Goal: Information Seeking & Learning: Check status

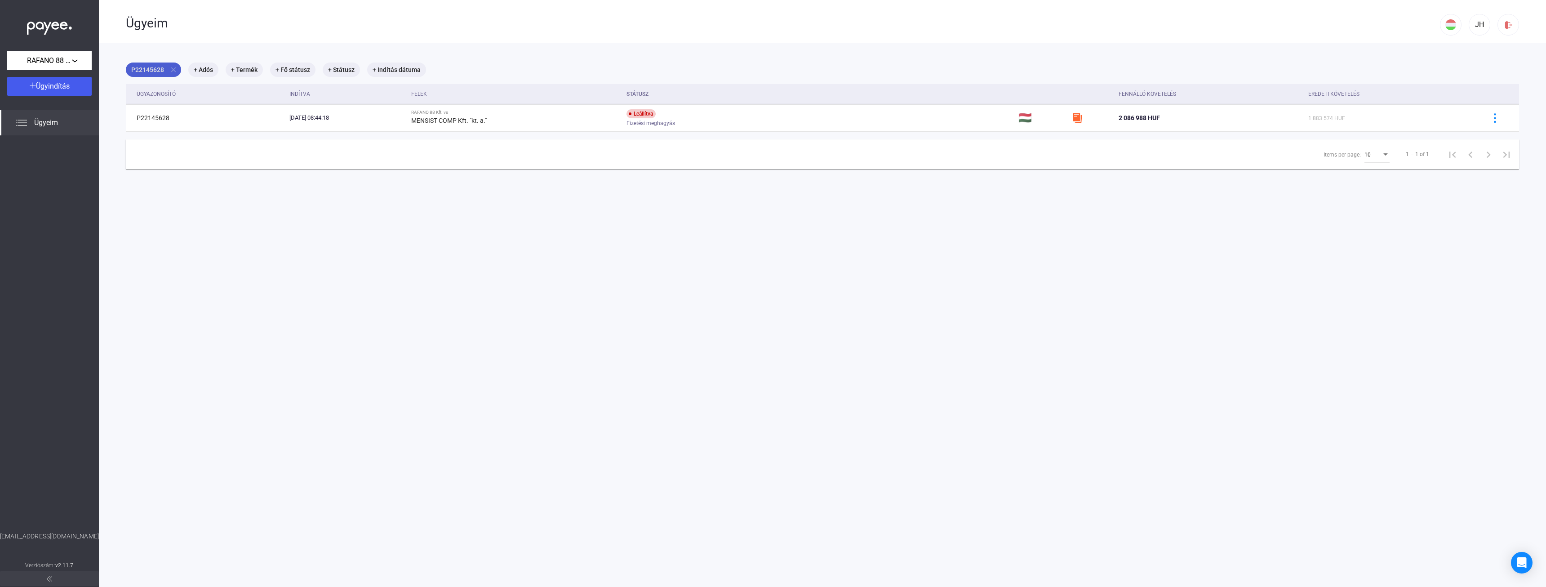
click at [175, 67] on mat-icon "close" at bounding box center [173, 70] width 8 height 8
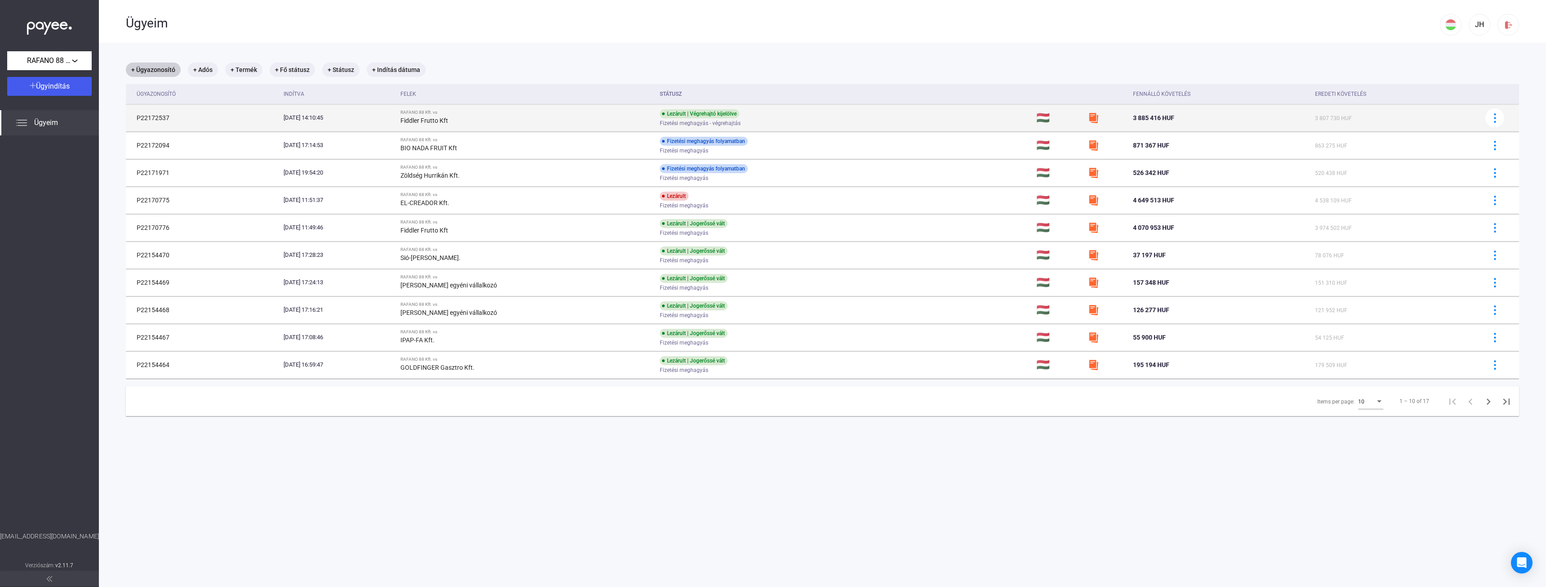
click at [586, 123] on div "Fiddler Frutto Kft" at bounding box center [527, 120] width 253 height 11
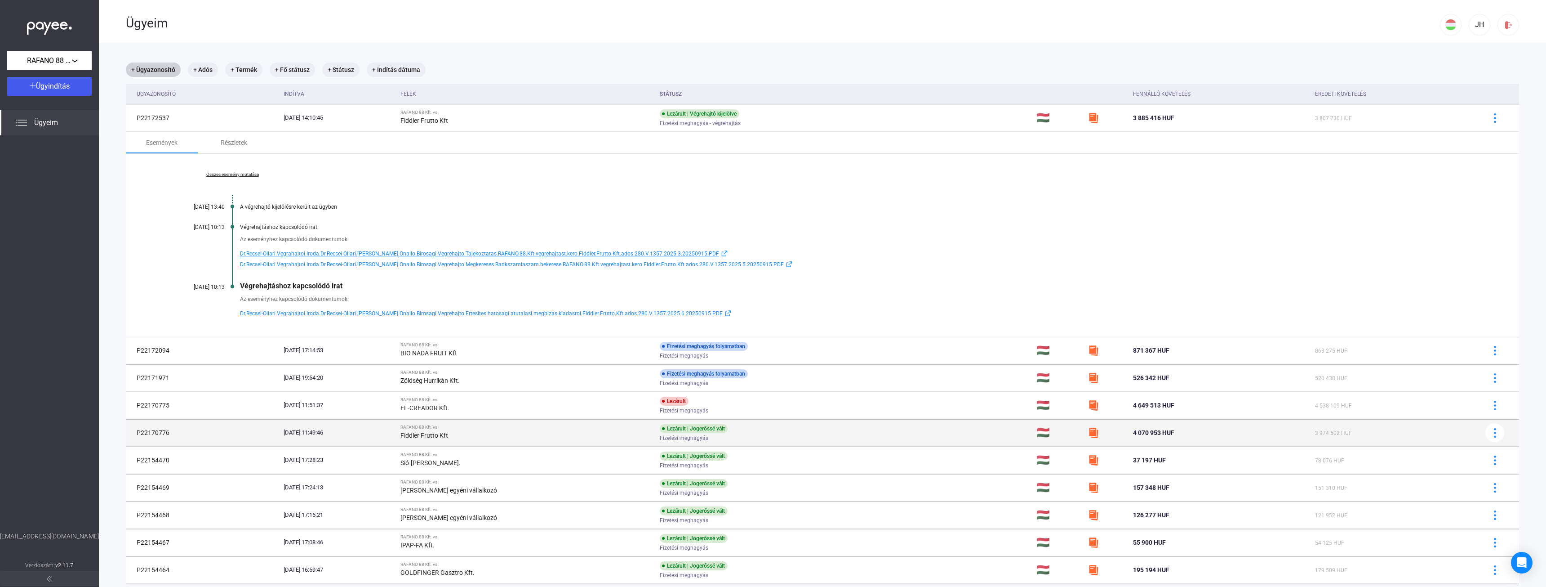
click at [393, 428] on div "[DATE] 11:49:46" at bounding box center [339, 432] width 110 height 9
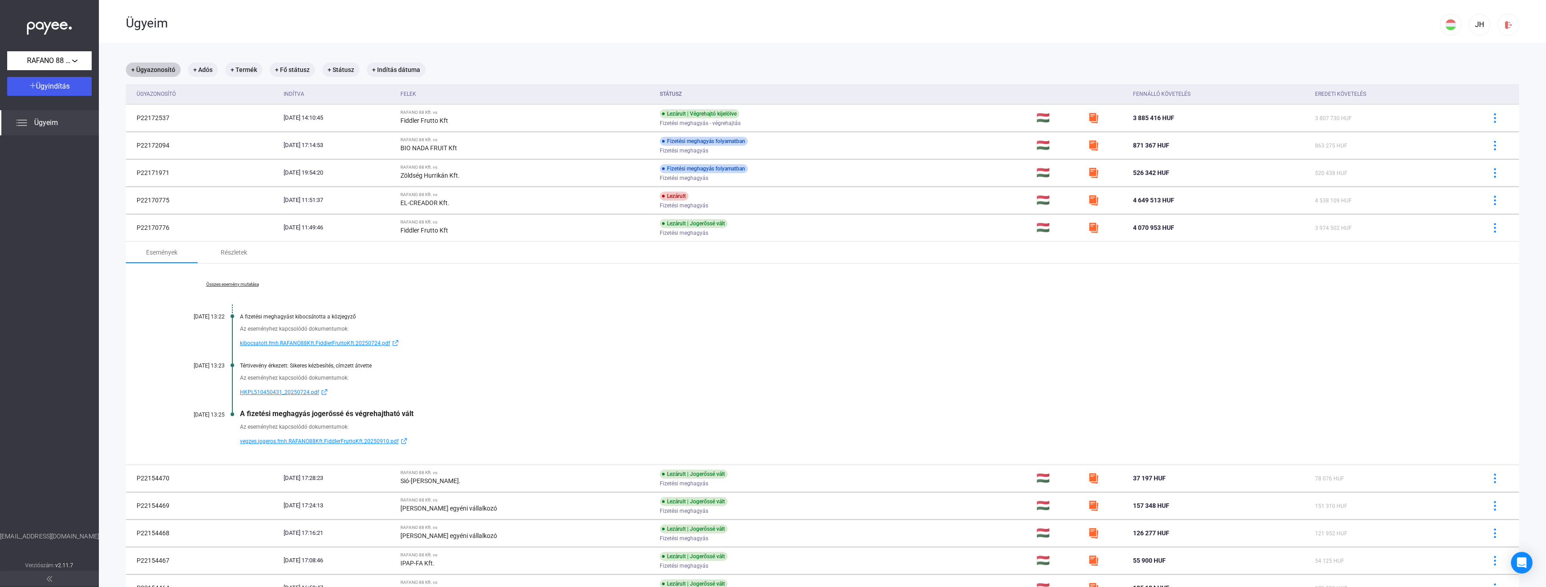
click at [247, 284] on link "Összes esemény mutatása" at bounding box center [232, 283] width 123 height 5
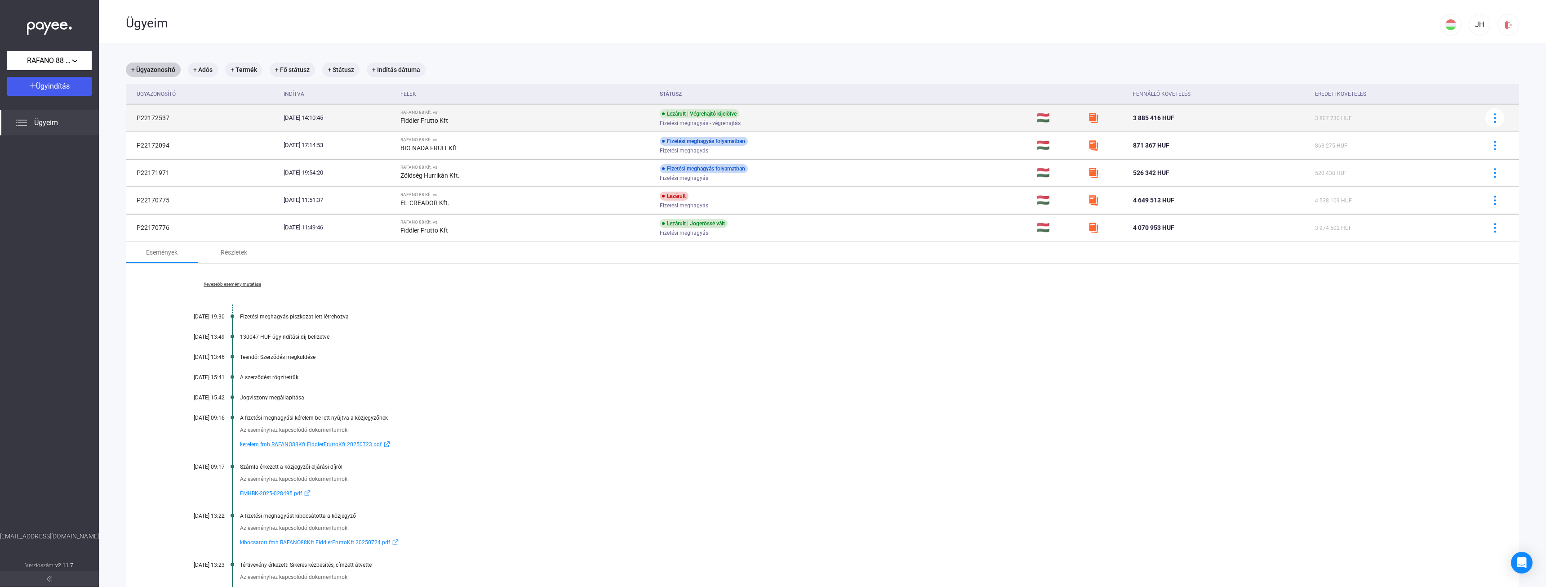
click at [327, 118] on div "[DATE] 14:10:45" at bounding box center [339, 117] width 110 height 9
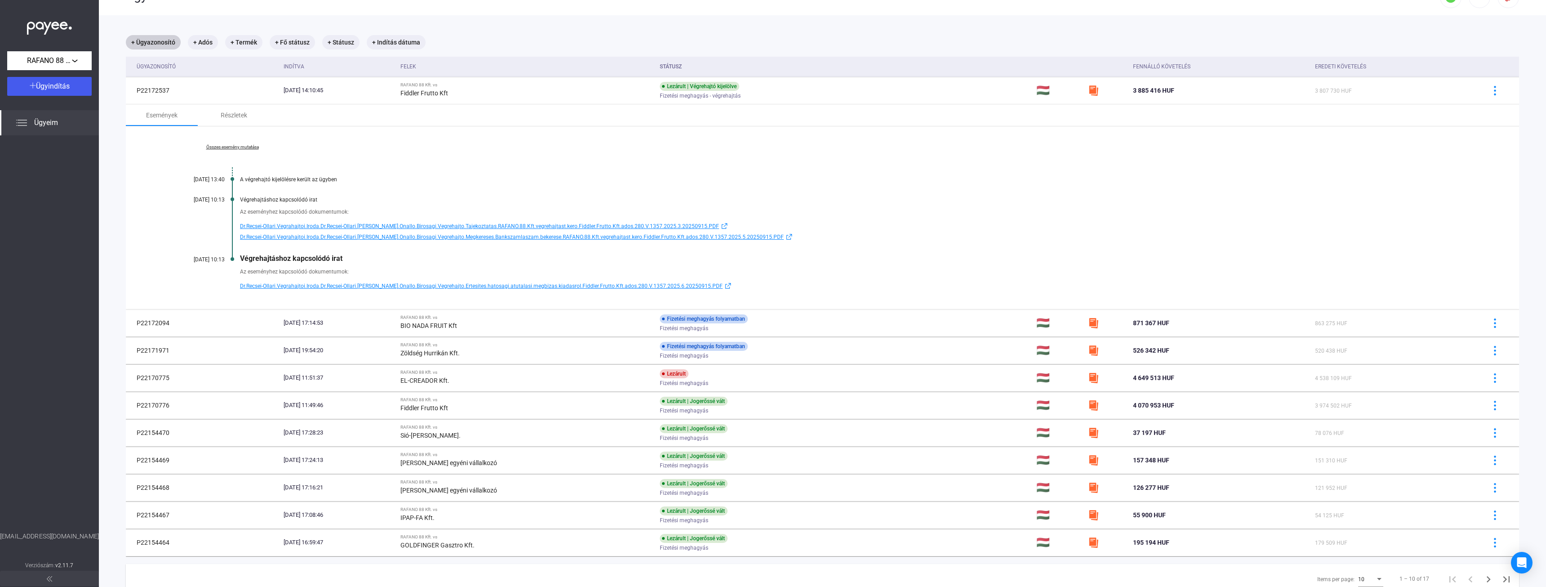
scroll to position [61, 0]
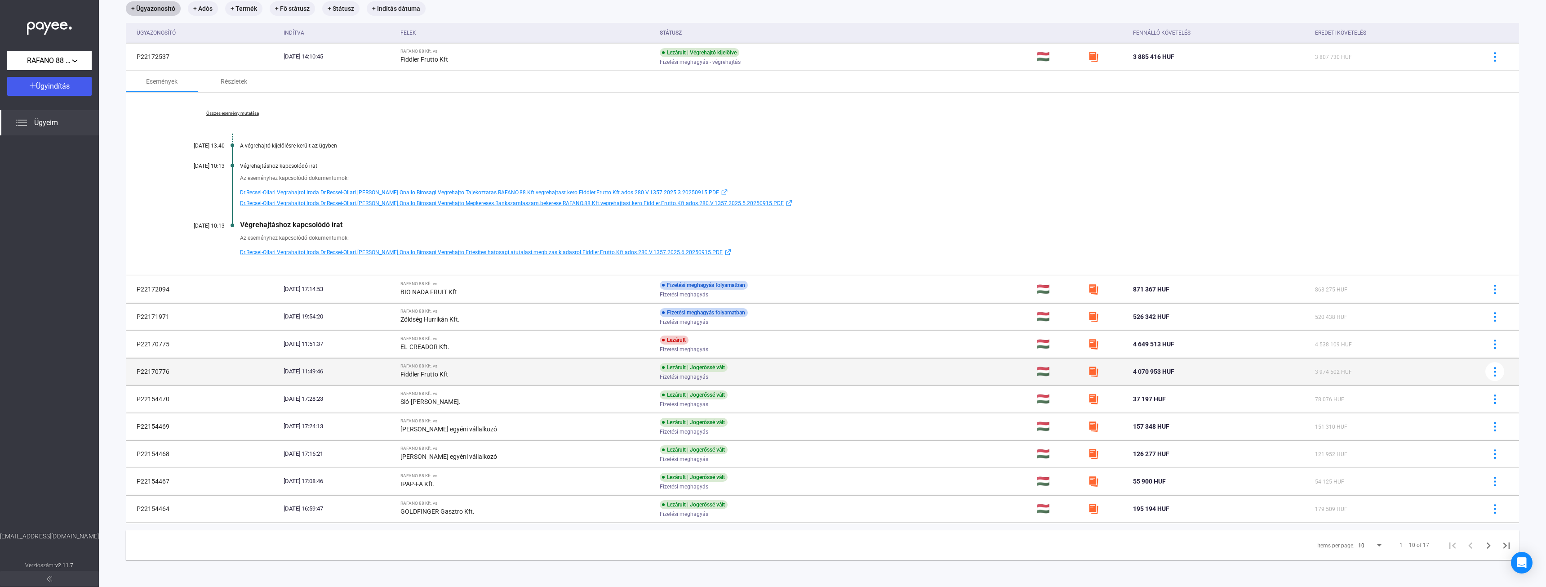
click at [294, 373] on div "[DATE] 11:49:46" at bounding box center [339, 371] width 110 height 9
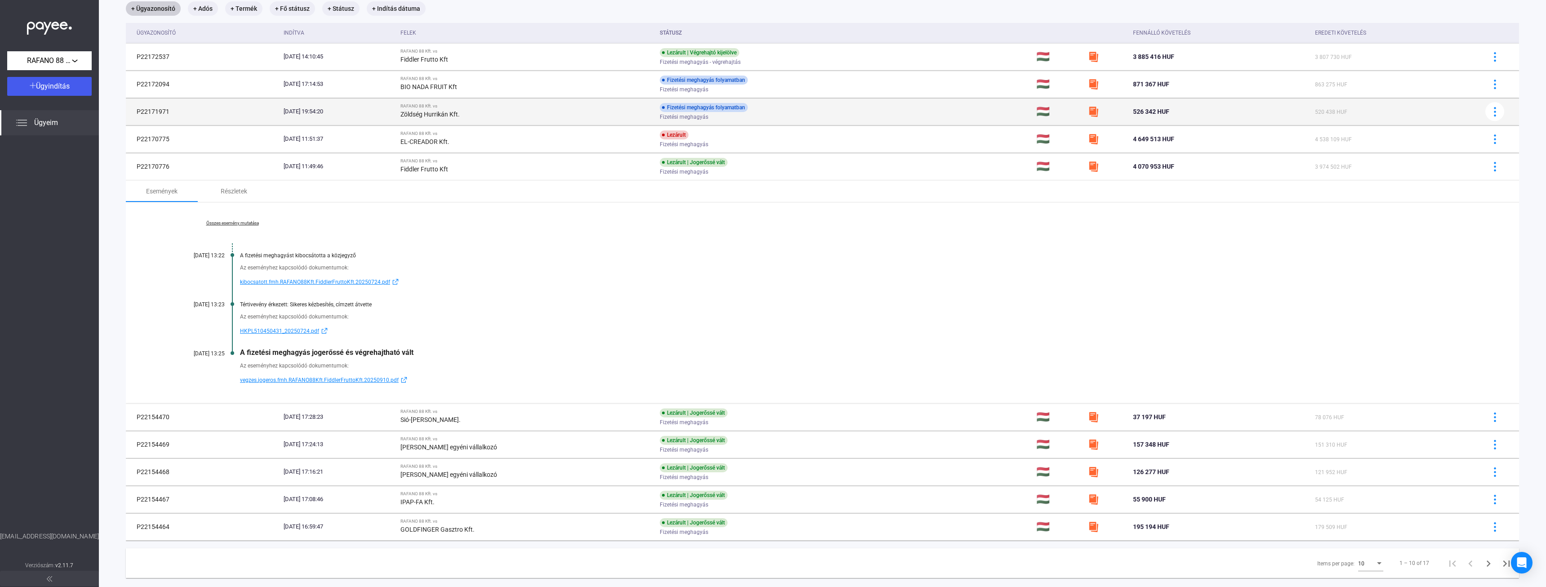
click at [393, 109] on div "[DATE] 19:54:20" at bounding box center [339, 111] width 110 height 9
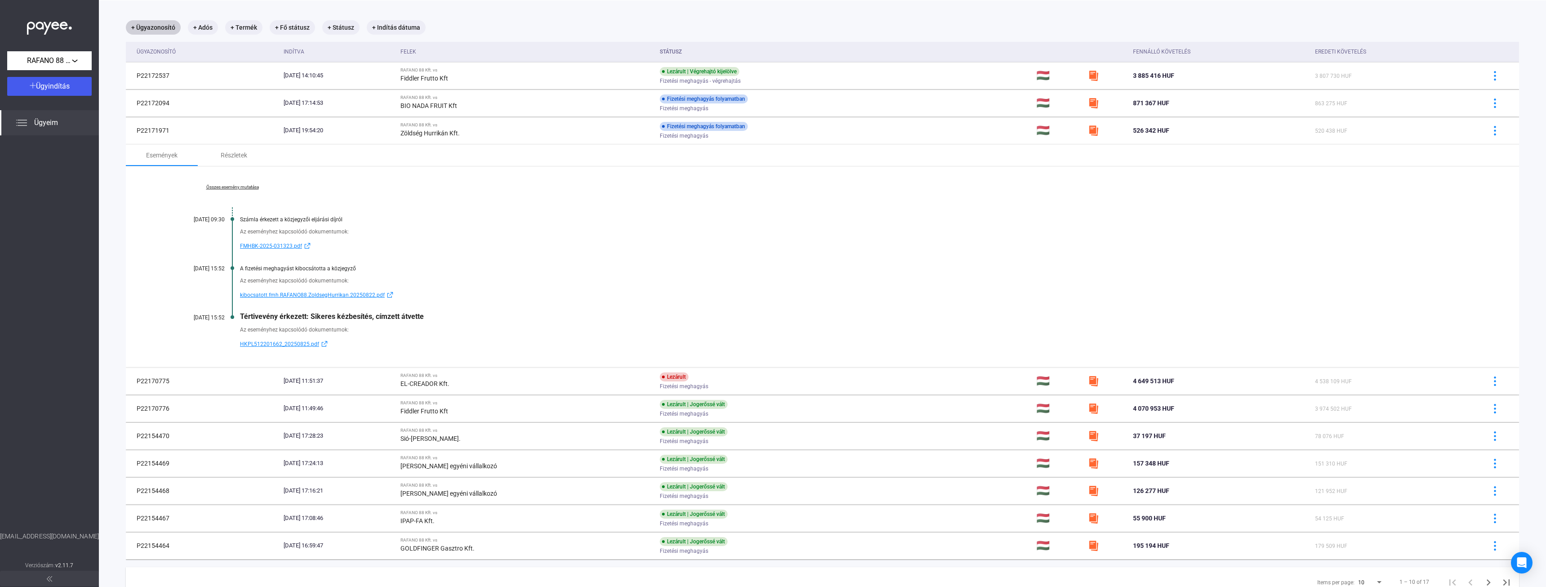
scroll to position [79, 0]
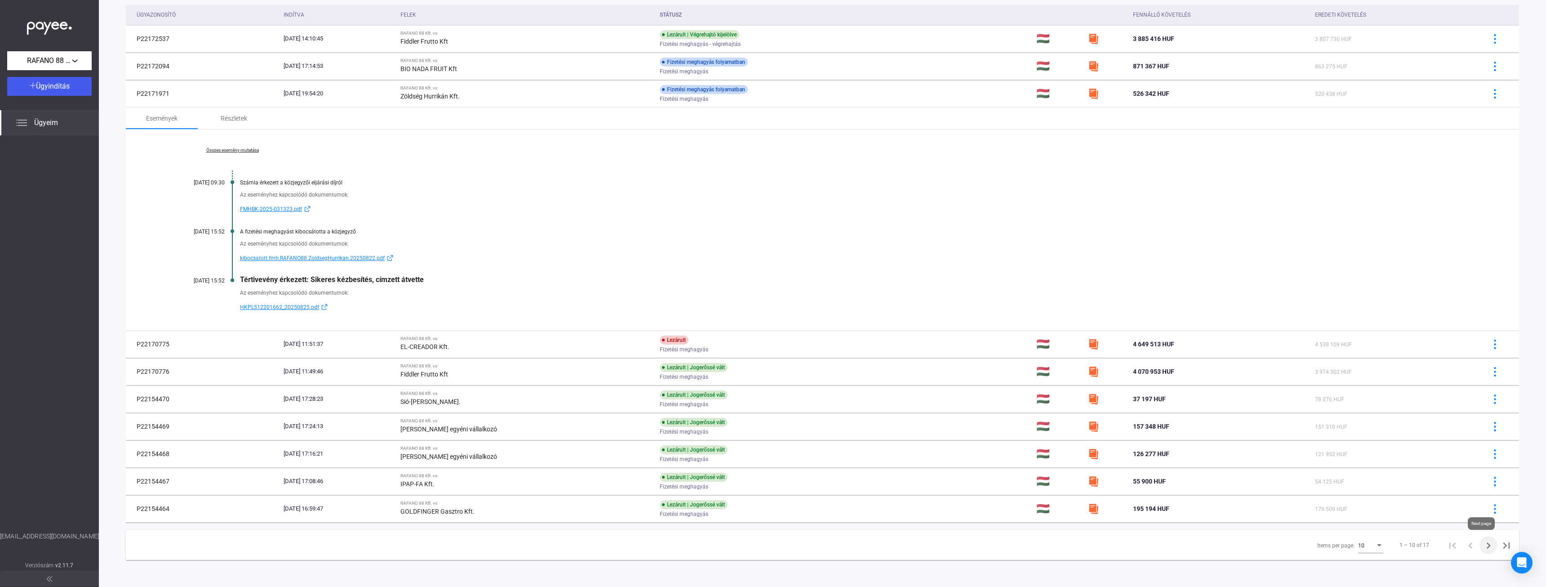
click at [1483, 546] on icon "Next page" at bounding box center [1489, 545] width 13 height 13
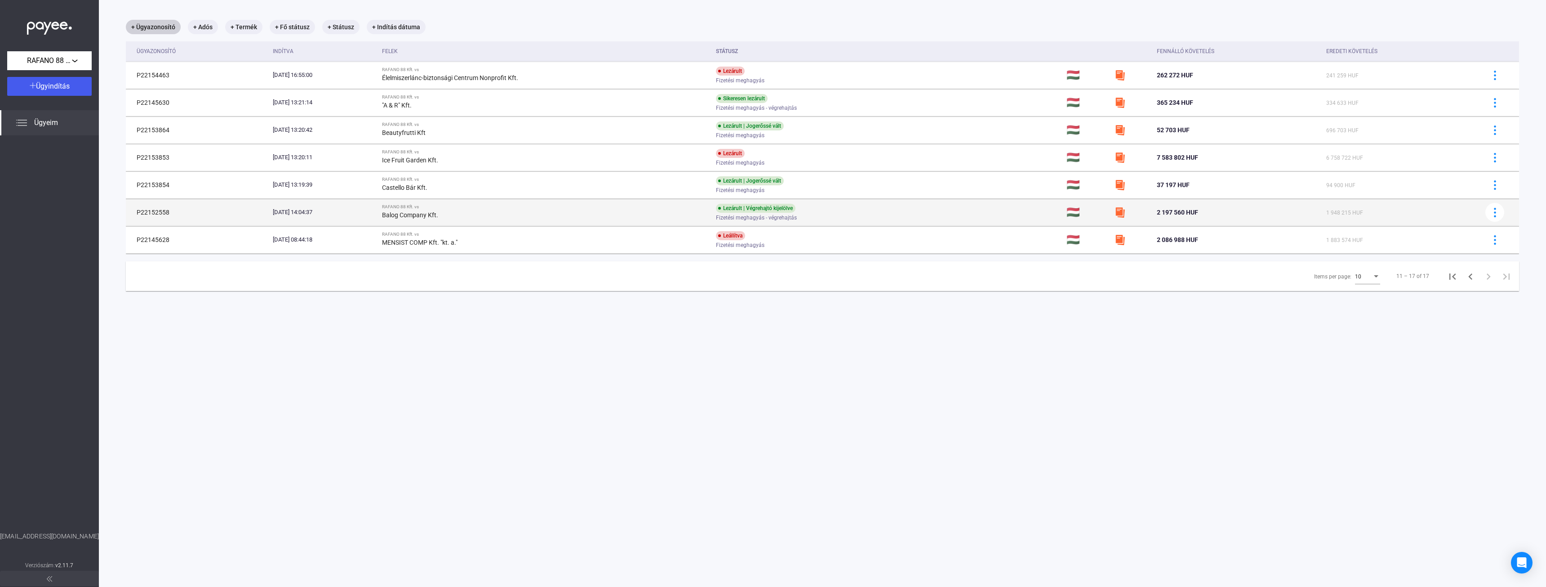
click at [374, 210] on div "[DATE] 14:04:37" at bounding box center [324, 212] width 102 height 9
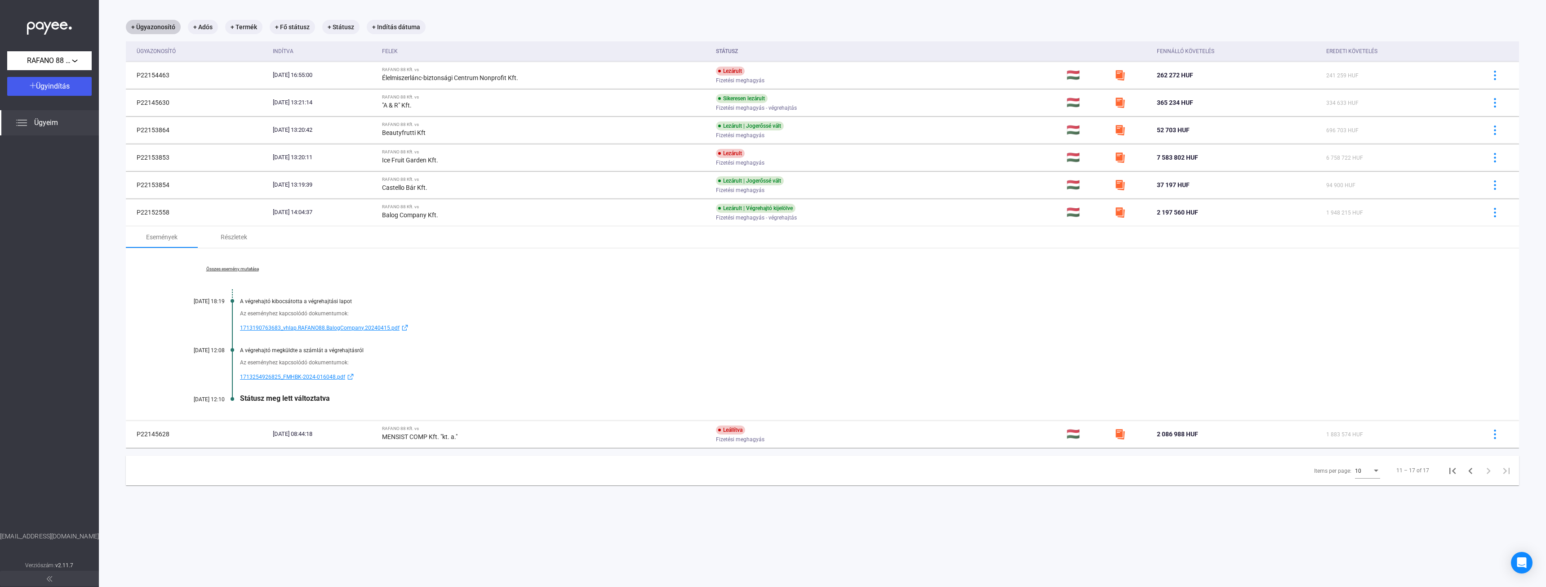
click at [239, 270] on link "Összes esemény mutatása" at bounding box center [232, 268] width 123 height 5
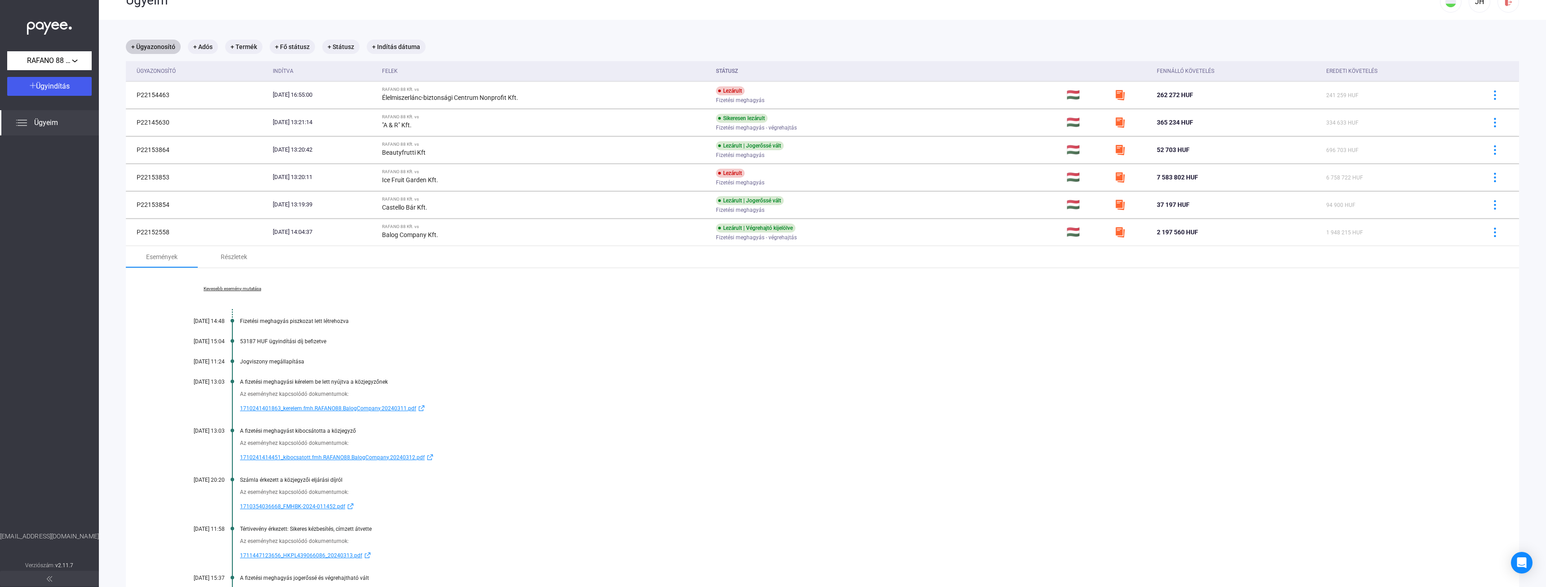
scroll to position [0, 0]
